Goal: Task Accomplishment & Management: Manage account settings

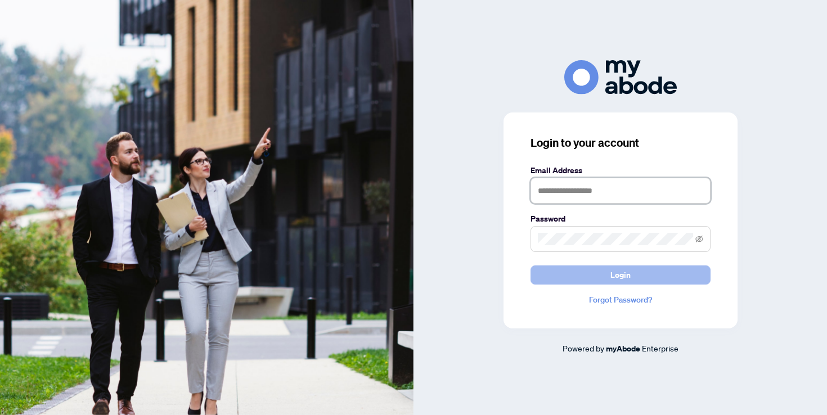
type input "**********"
click at [626, 277] on span "Login" at bounding box center [620, 275] width 20 height 18
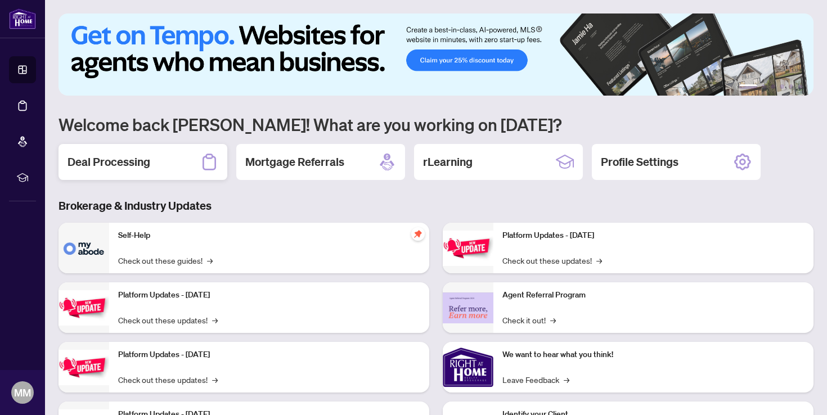
click at [130, 161] on h2 "Deal Processing" at bounding box center [108, 162] width 83 height 16
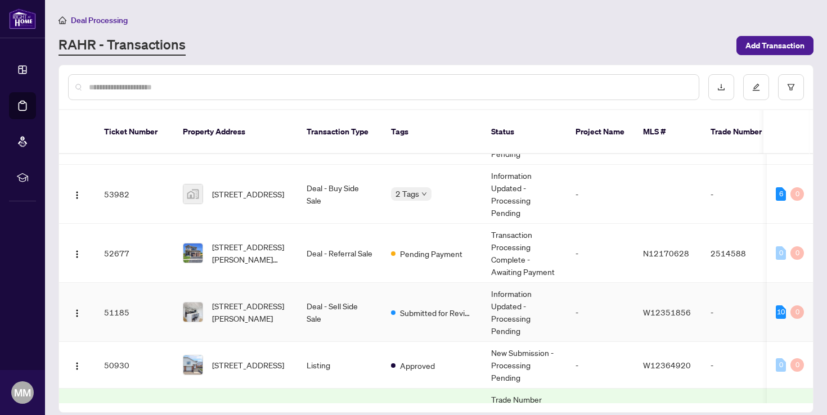
scroll to position [44, 0]
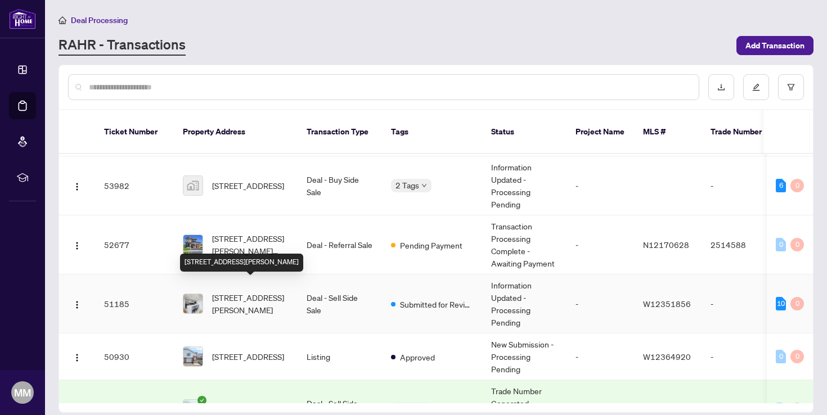
click at [257, 301] on span "[STREET_ADDRESS][PERSON_NAME]" at bounding box center [250, 303] width 76 height 25
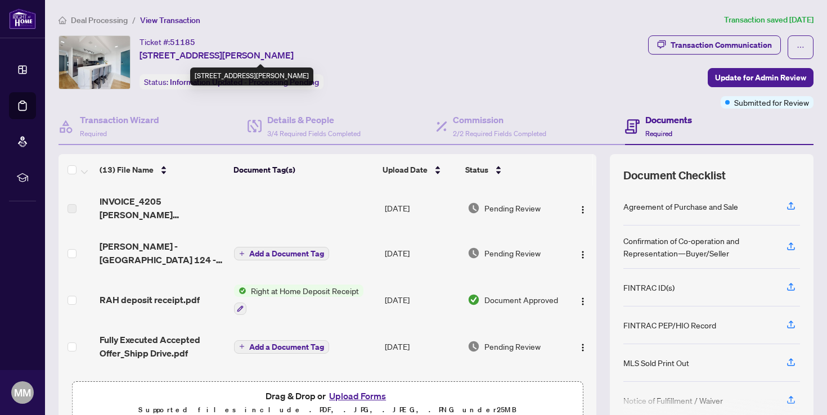
drag, startPoint x: 389, startPoint y: 53, endPoint x: 141, endPoint y: 56, distance: 248.0
click at [141, 56] on div "Ticket #: 51185 [STREET_ADDRESS][PERSON_NAME] Status: Information Updated - Pro…" at bounding box center [350, 62] width 585 height 54
copy span "[STREET_ADDRESS][PERSON_NAME]"
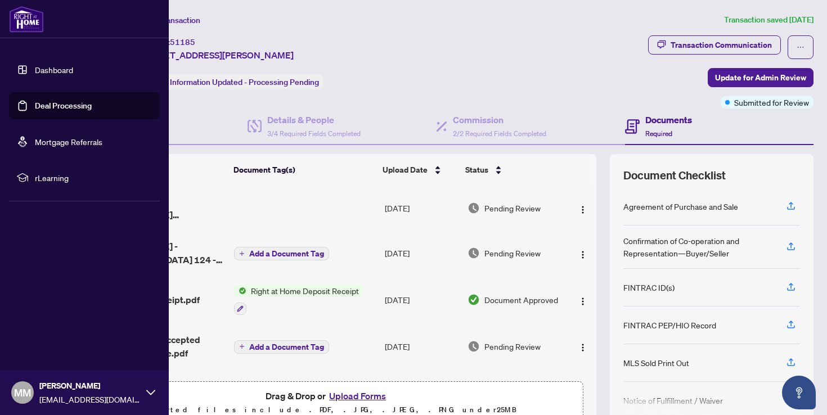
click at [45, 71] on link "Dashboard" at bounding box center [54, 70] width 38 height 10
